Goal: Information Seeking & Learning: Find specific fact

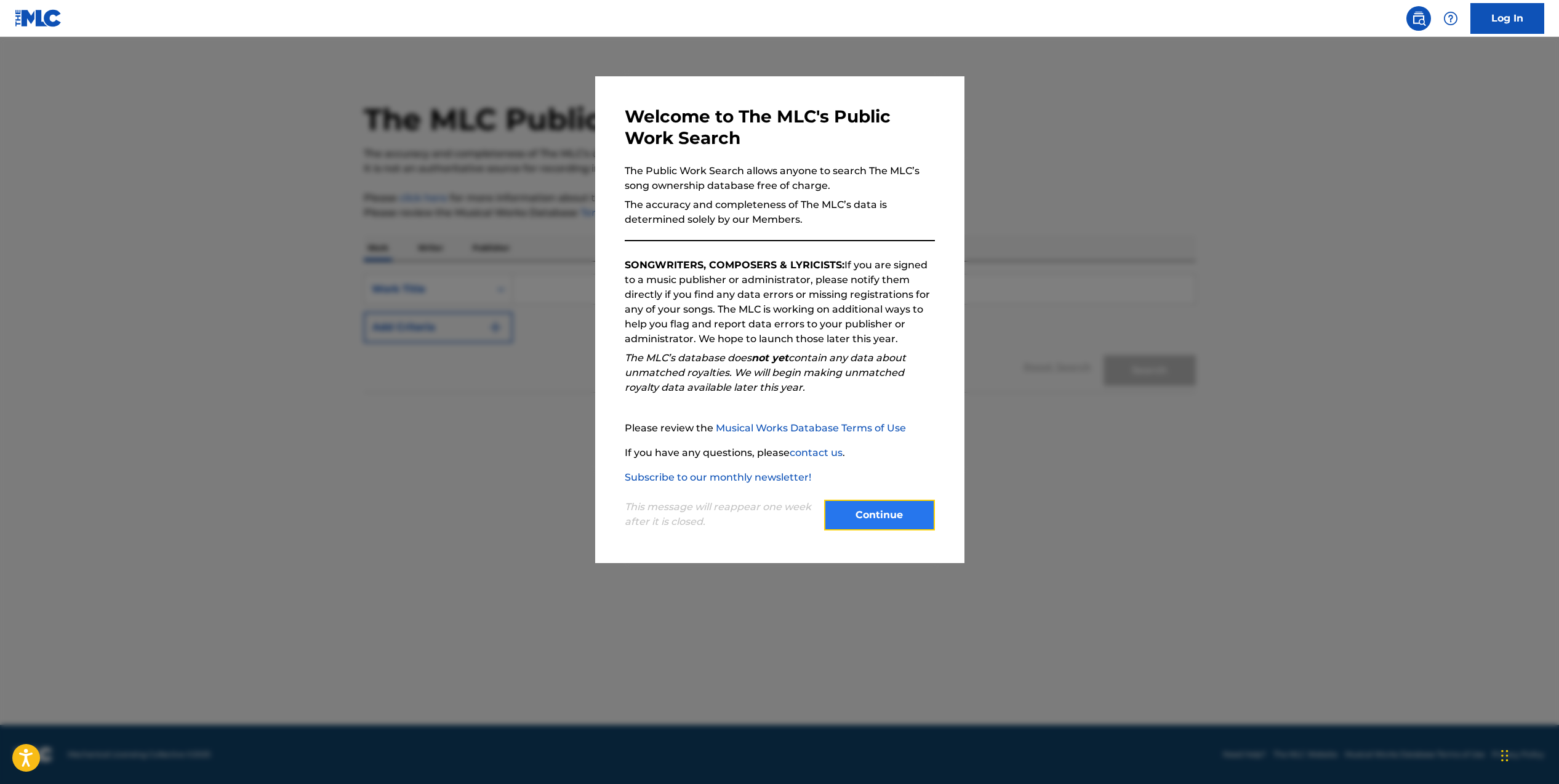
click at [872, 519] on button "Continue" at bounding box center [880, 514] width 111 height 31
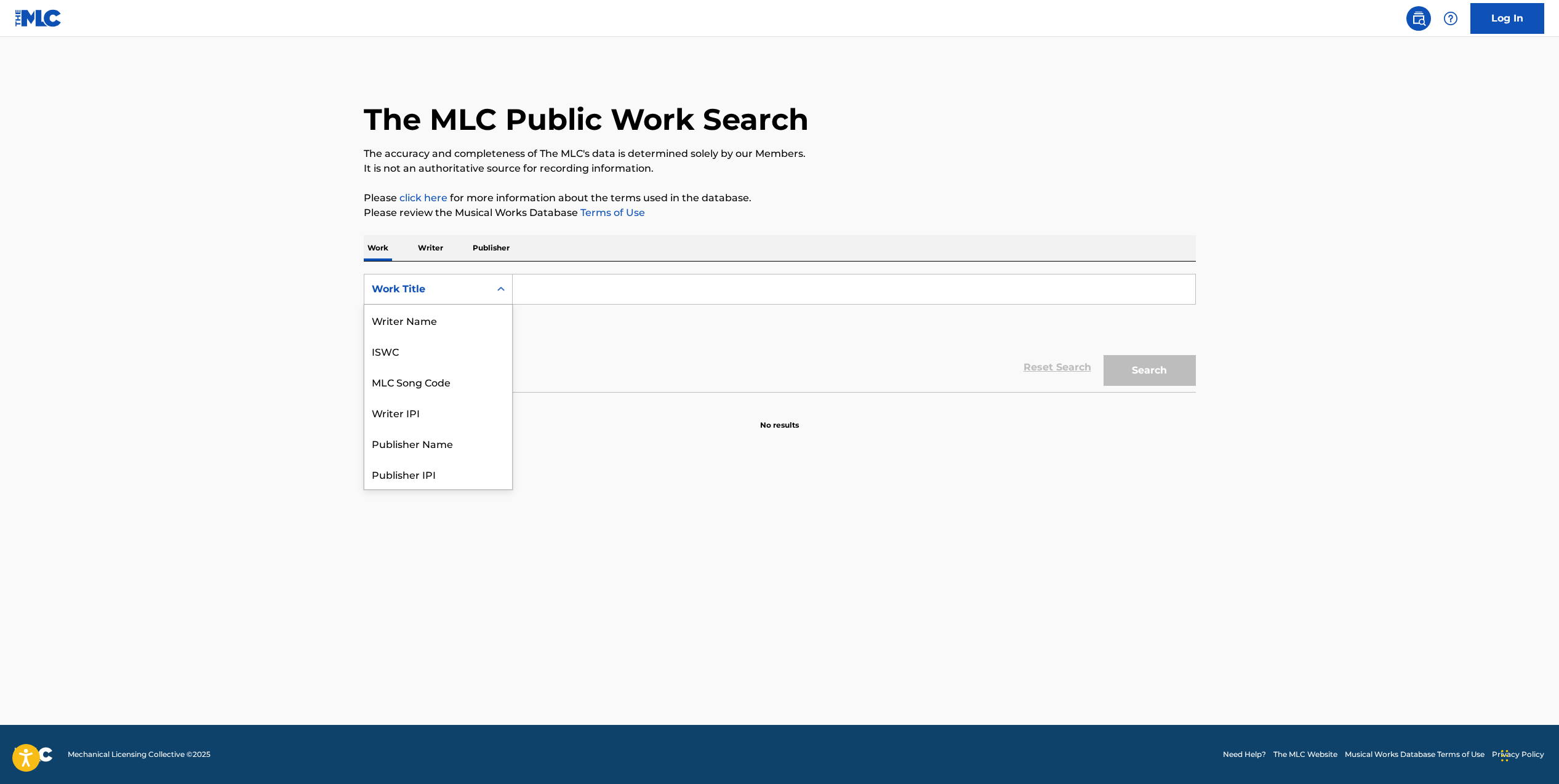
click at [483, 294] on div "Work Title" at bounding box center [427, 289] width 126 height 24
click at [454, 313] on div "MLC Song Code" at bounding box center [439, 320] width 148 height 31
click at [571, 293] on input "Search Form" at bounding box center [854, 290] width 683 height 30
paste input "2L802I"
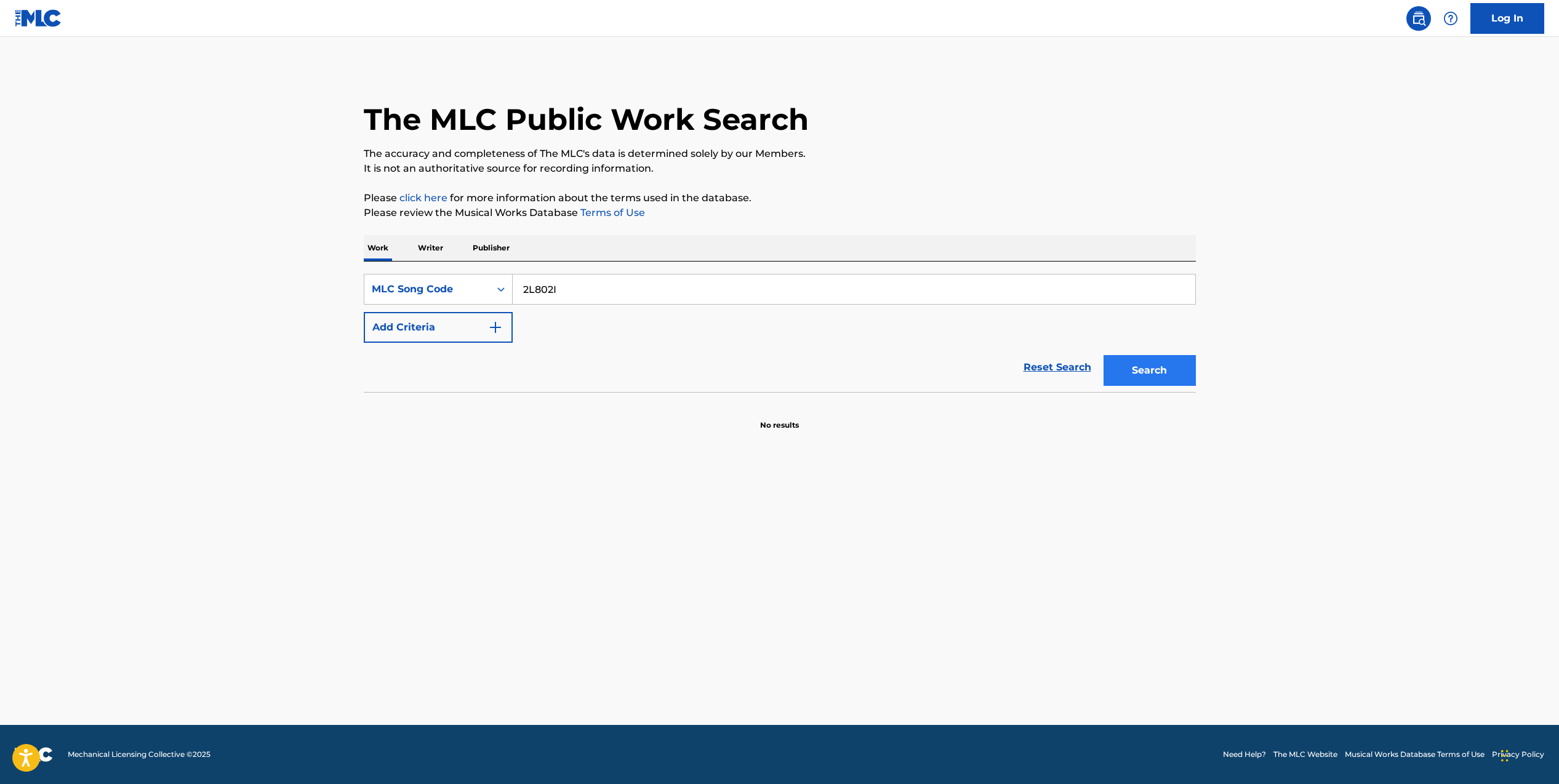
type input "2L802I"
click at [1137, 375] on button "Search" at bounding box center [1150, 370] width 93 height 31
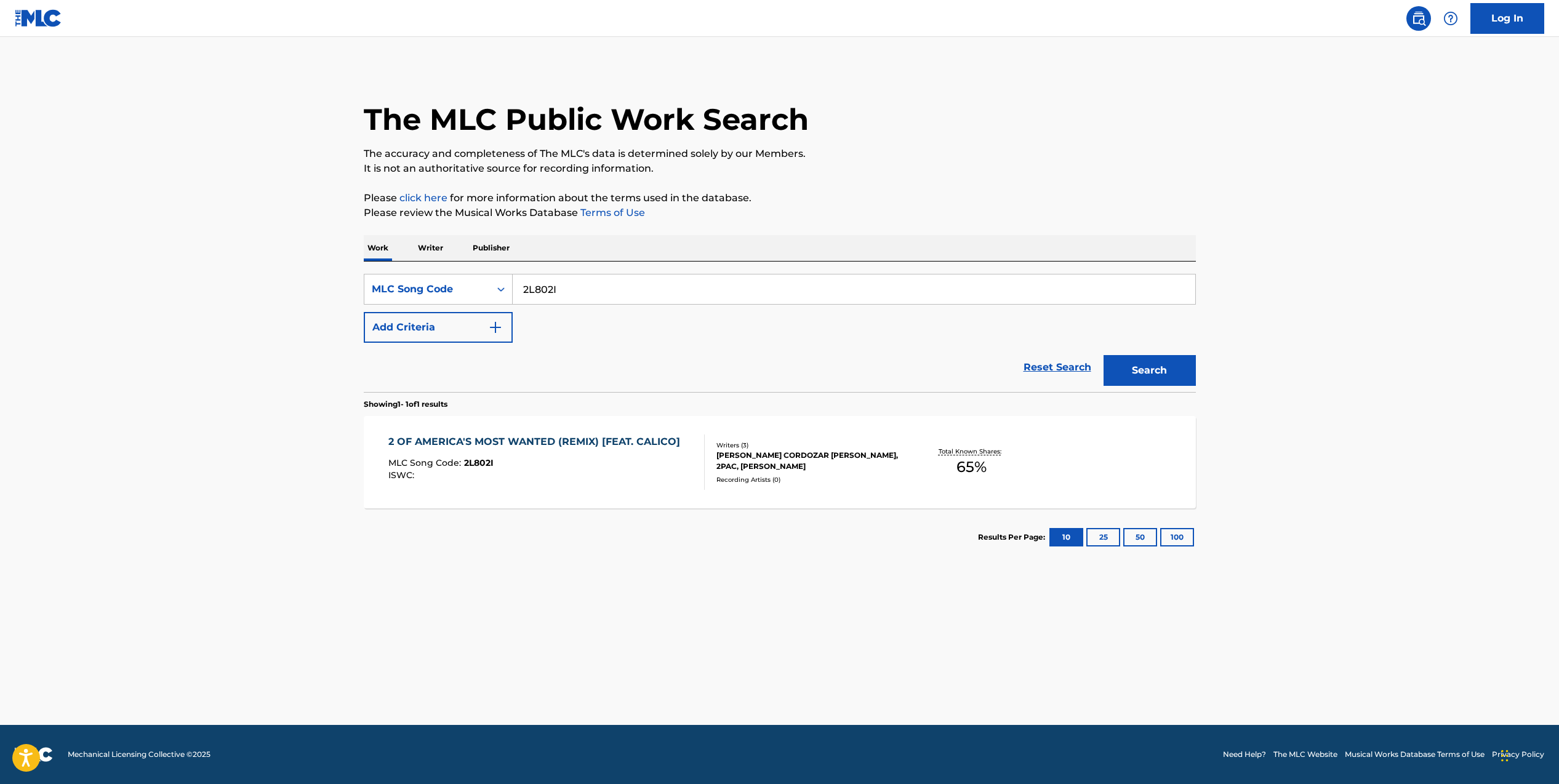
click at [831, 453] on div "CALVIN CORDOZAR BROADUS, 2PAC, DELMAR ARNAUD" at bounding box center [809, 461] width 186 height 22
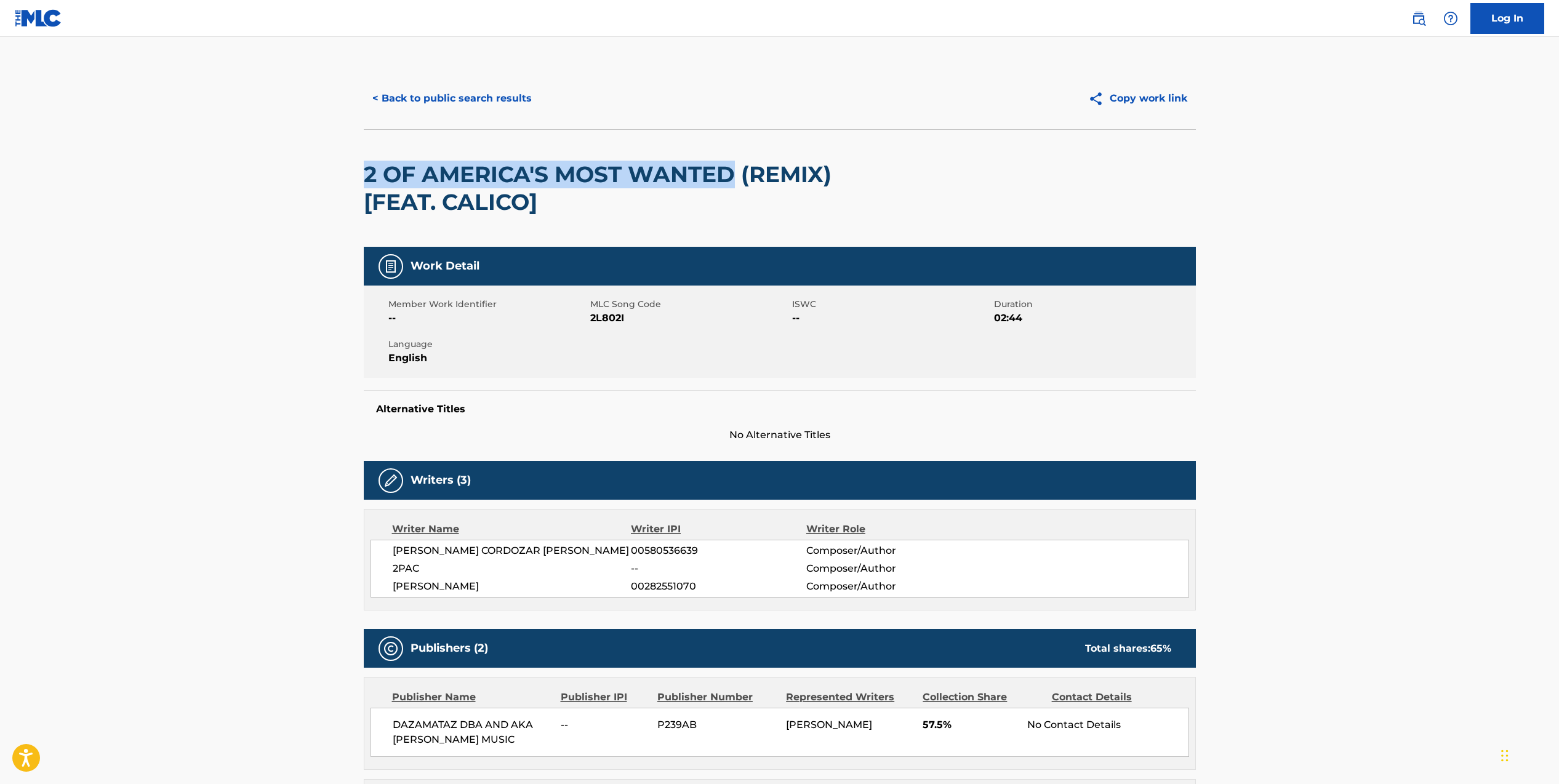
drag, startPoint x: 737, startPoint y: 174, endPoint x: 372, endPoint y: 174, distance: 365.0
click at [345, 171] on main "< Back to public search results Copy work link 2 OF AMERICA'S MOST WANTED (REMI…" at bounding box center [779, 516] width 1559 height 959
drag, startPoint x: 832, startPoint y: 174, endPoint x: 359, endPoint y: 171, distance: 473.0
click at [330, 171] on main "< Back to public search results Copy work link 2 OF AMERICA'S MOST WANTED (REMI…" at bounding box center [779, 516] width 1559 height 959
copy h2 "2 OF AMERICA'S MOST WANTED (REMIX)"
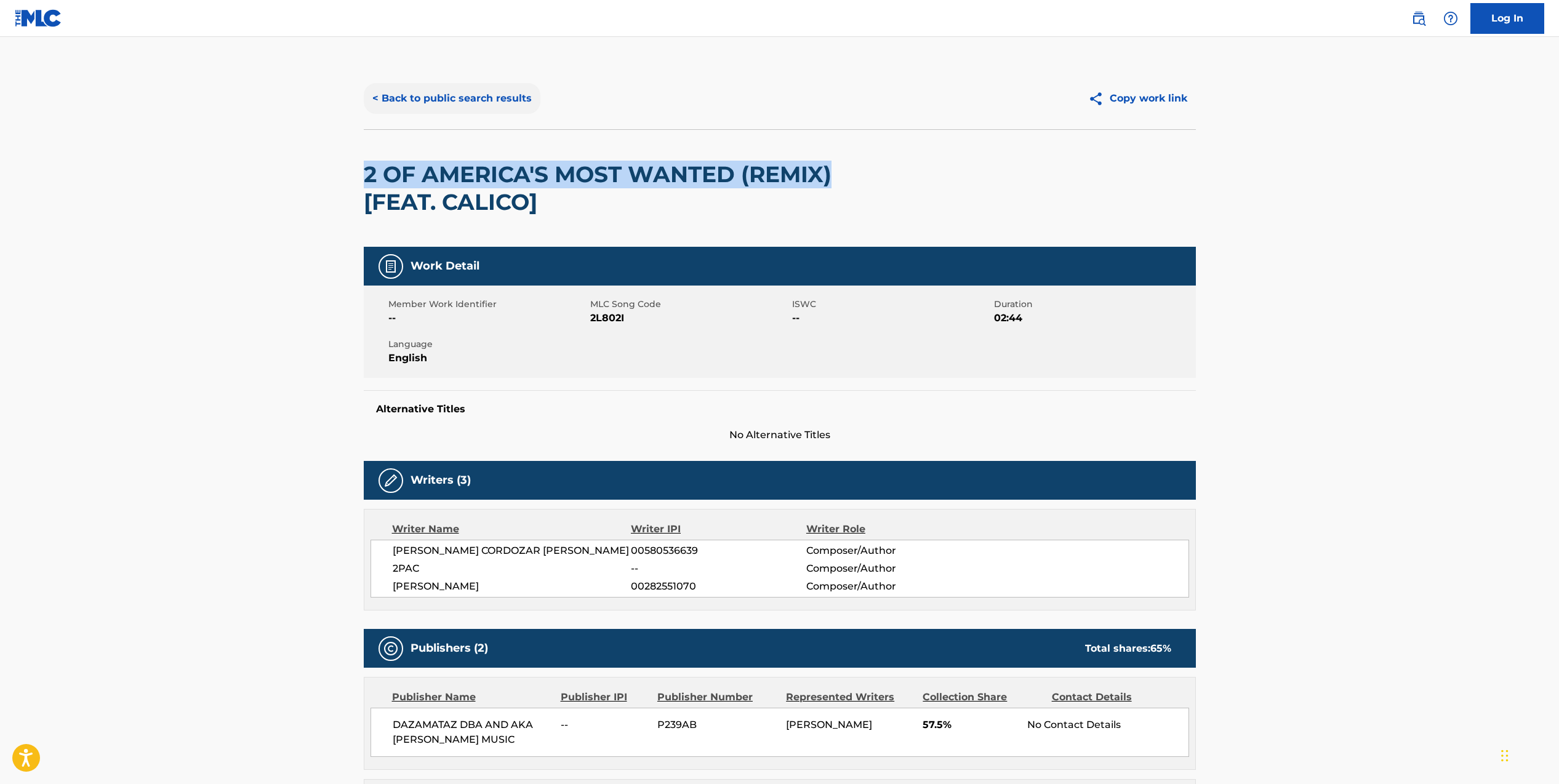
click at [474, 101] on button "< Back to public search results" at bounding box center [452, 98] width 176 height 31
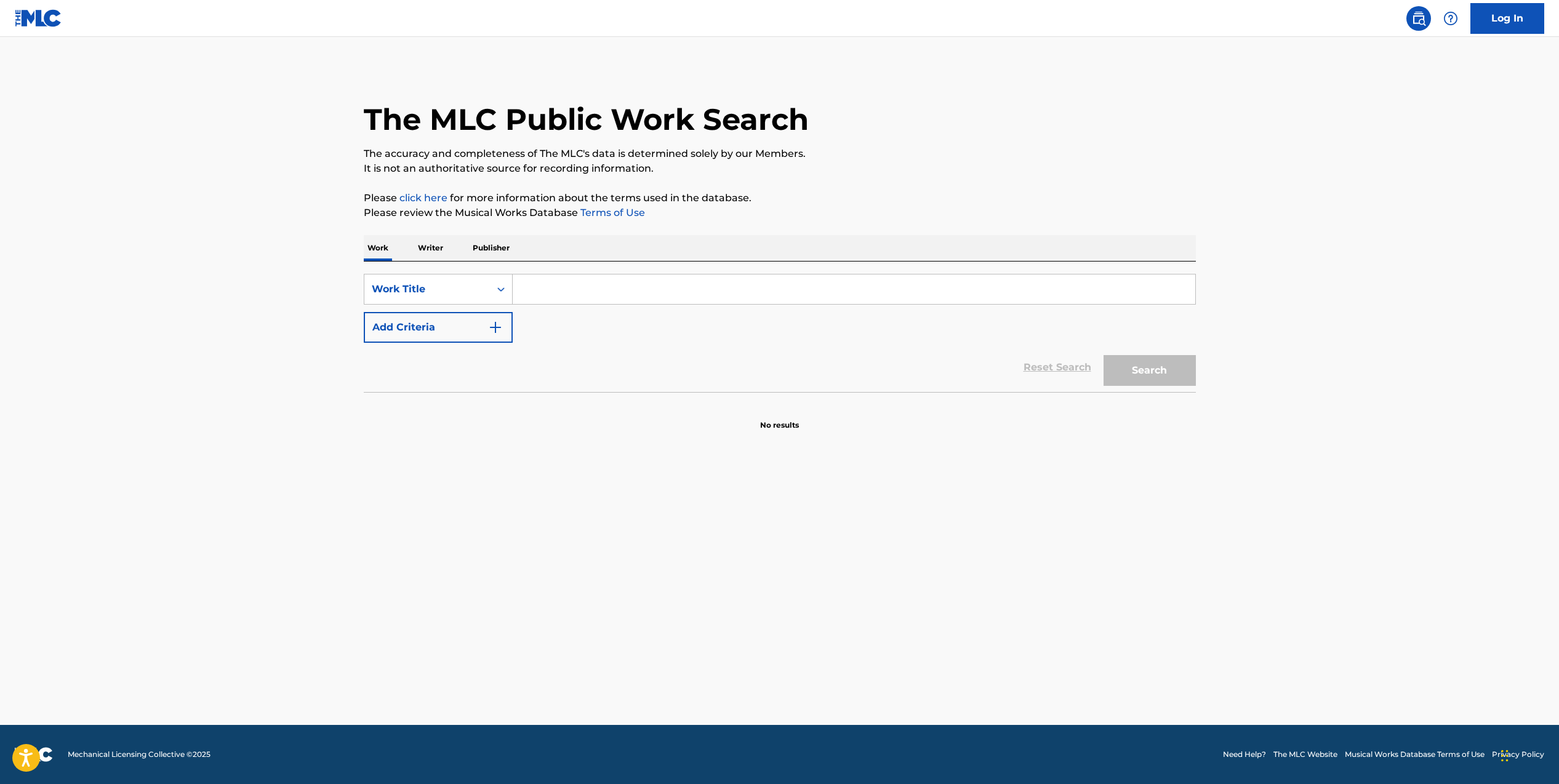
click at [558, 294] on input "Search Form" at bounding box center [854, 290] width 683 height 30
click at [446, 282] on div "Work Title" at bounding box center [427, 289] width 111 height 15
drag, startPoint x: 434, startPoint y: 321, endPoint x: 512, endPoint y: 307, distance: 79.2
click at [434, 321] on div "MLC Song Code" at bounding box center [439, 320] width 148 height 31
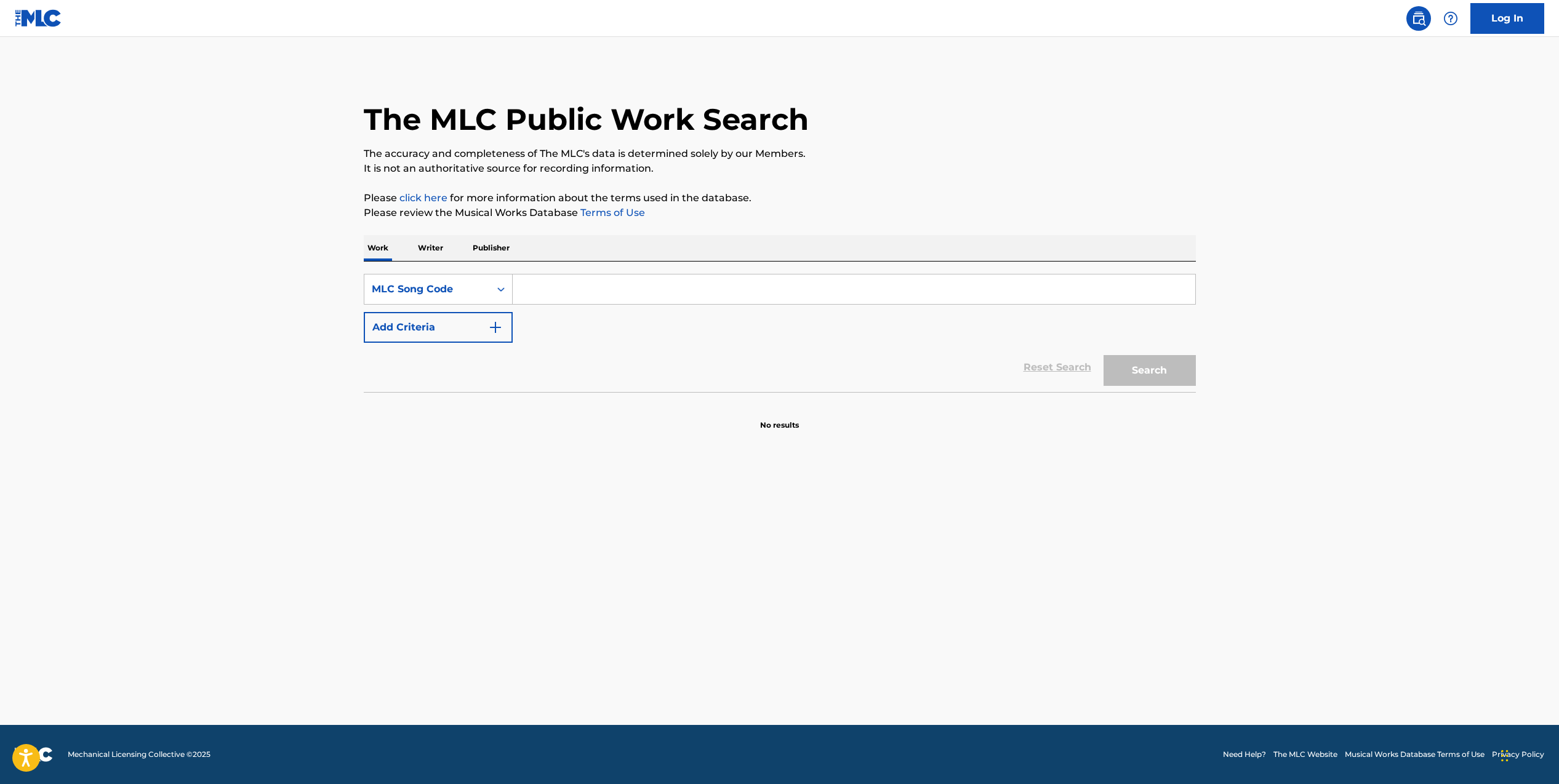
click at [545, 288] on input "Search Form" at bounding box center [854, 290] width 683 height 30
paste input "2L802C"
type input "2L802C"
click at [1141, 366] on button "Search" at bounding box center [1150, 370] width 93 height 31
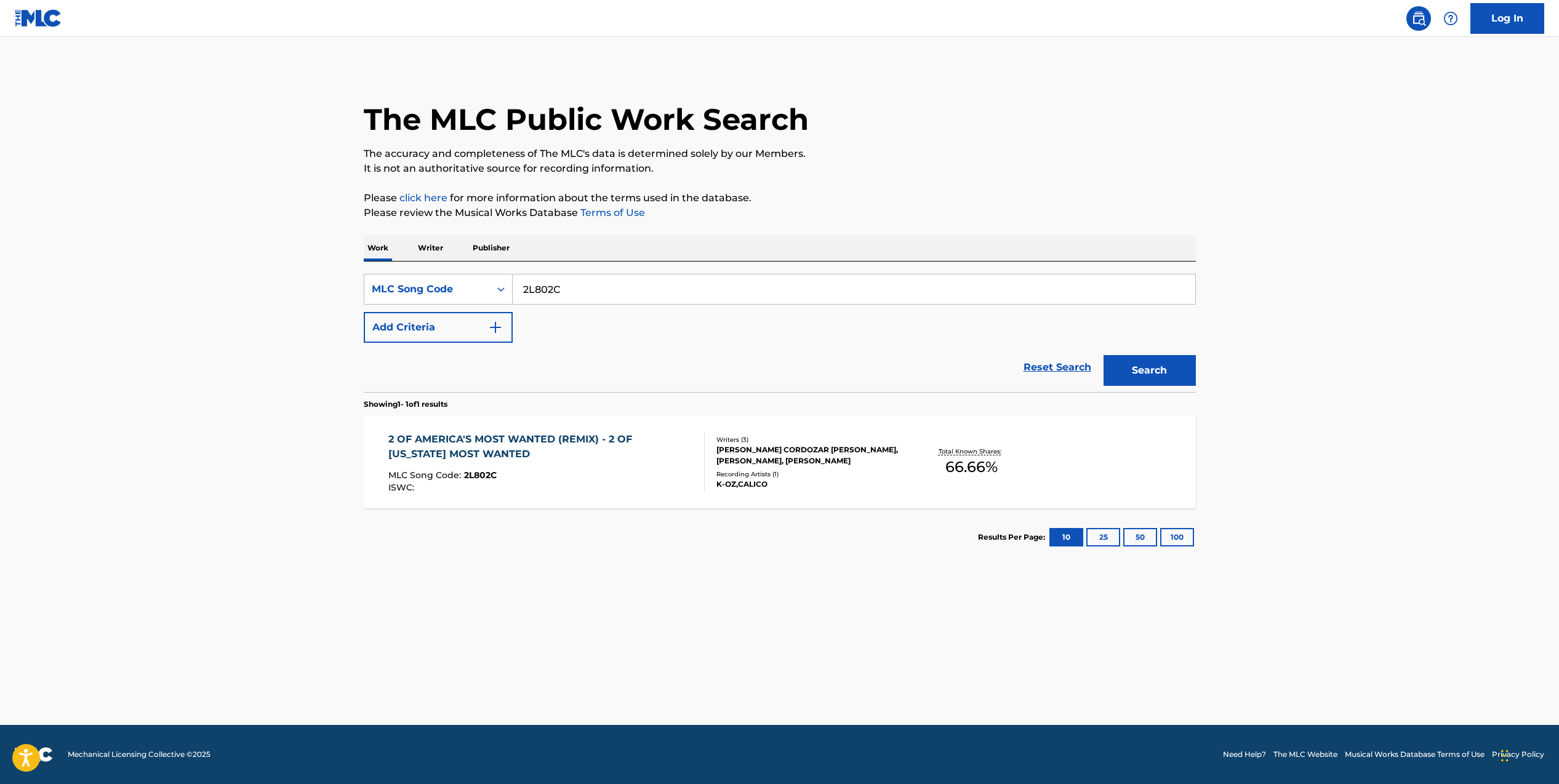
click at [772, 444] on div "[PERSON_NAME] CORDOZAR [PERSON_NAME], [PERSON_NAME], [PERSON_NAME]" at bounding box center [809, 455] width 186 height 22
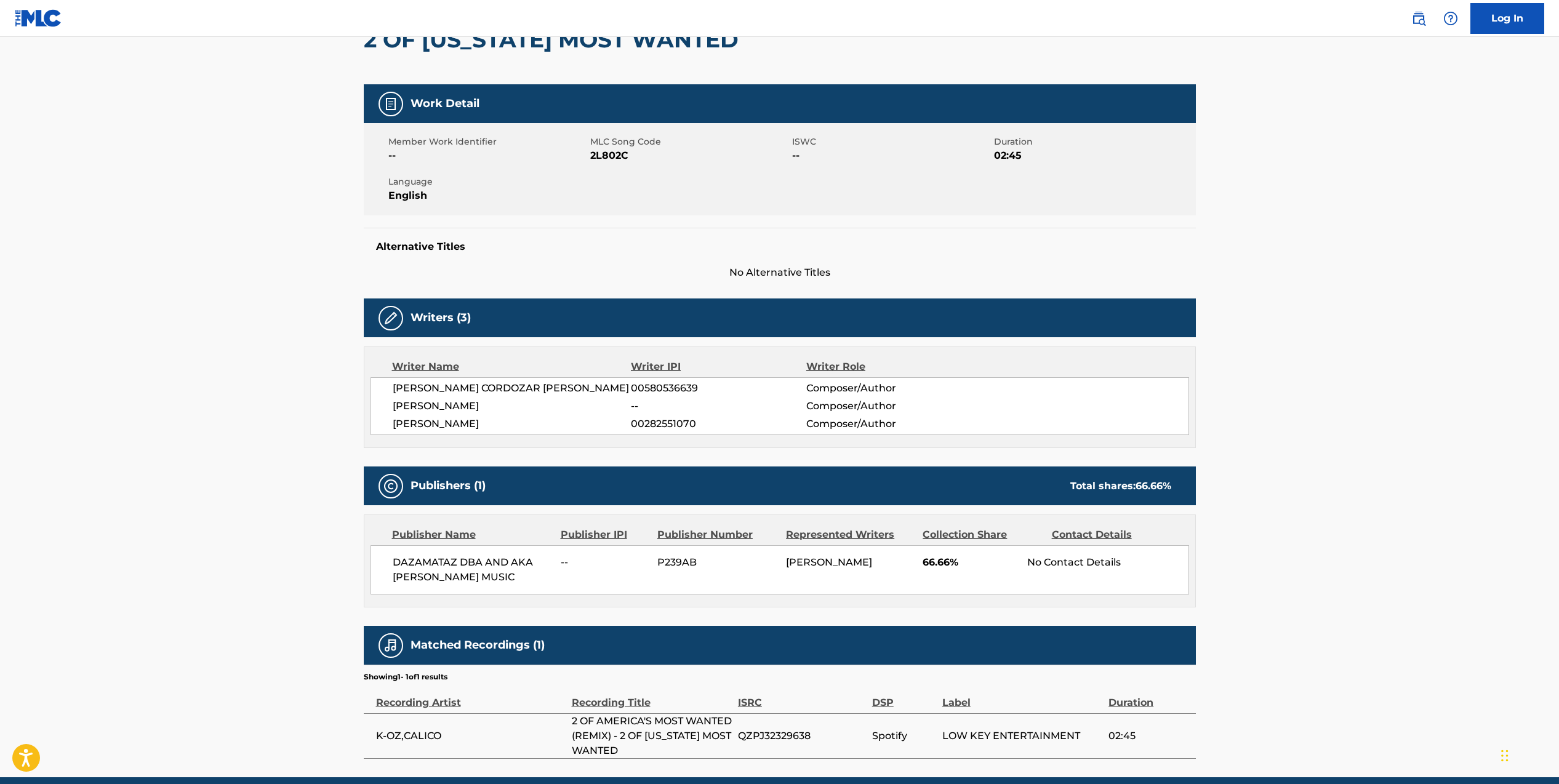
scroll to position [215, 0]
